Goal: Find specific page/section: Find specific page/section

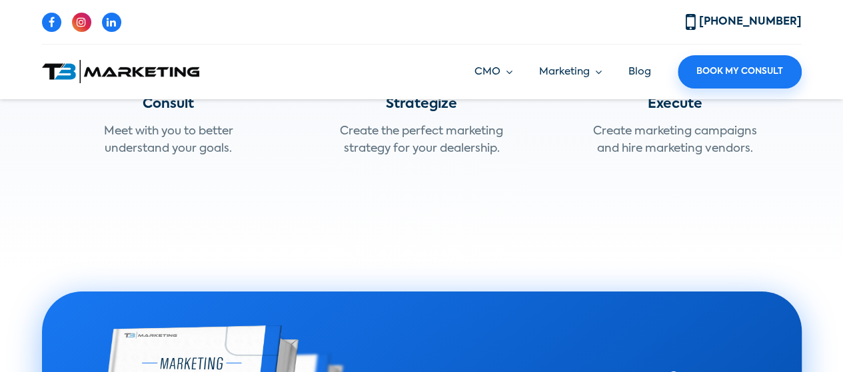
scroll to position [1835, 0]
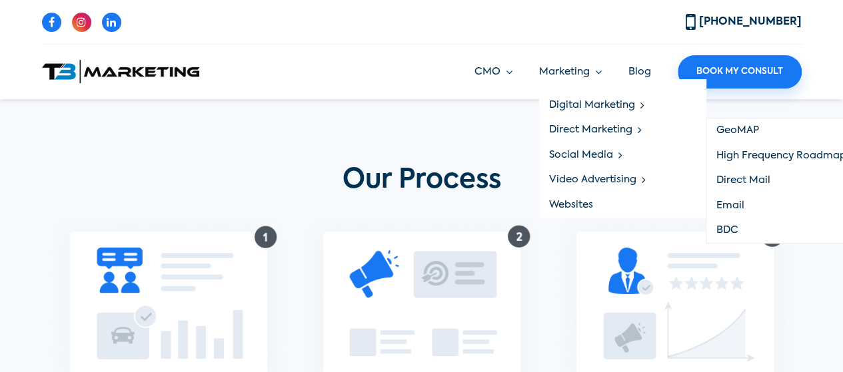
click at [753, 153] on link "High Frequency Roadmap" at bounding box center [788, 155] width 165 height 25
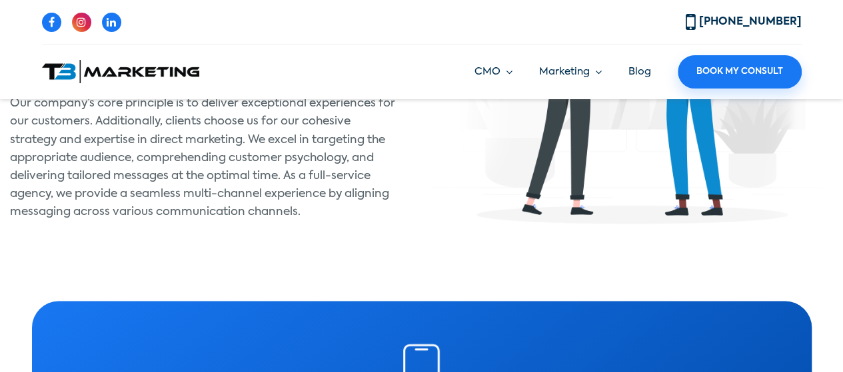
scroll to position [3530, 0]
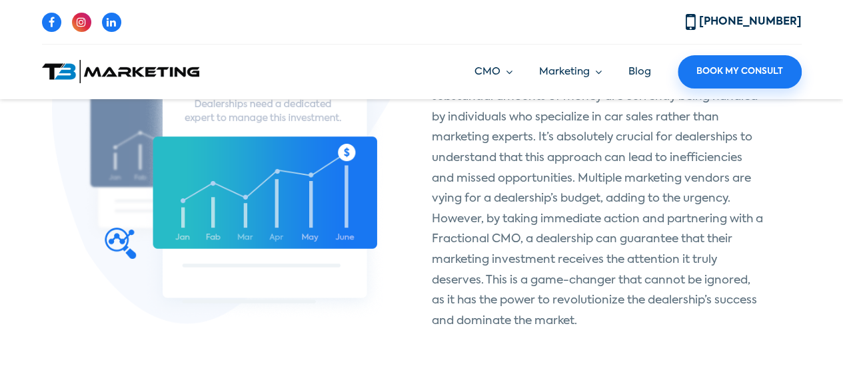
scroll to position [303, 0]
